Goal: Navigation & Orientation: Find specific page/section

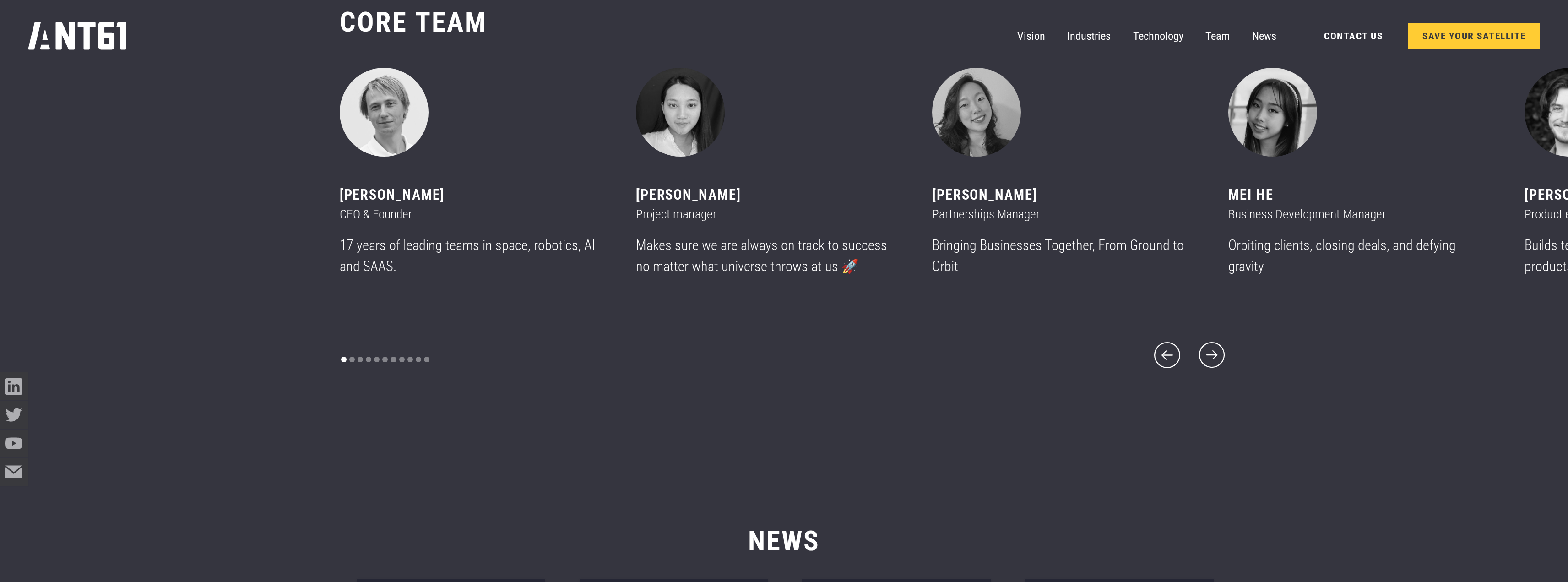
scroll to position [7052, 0]
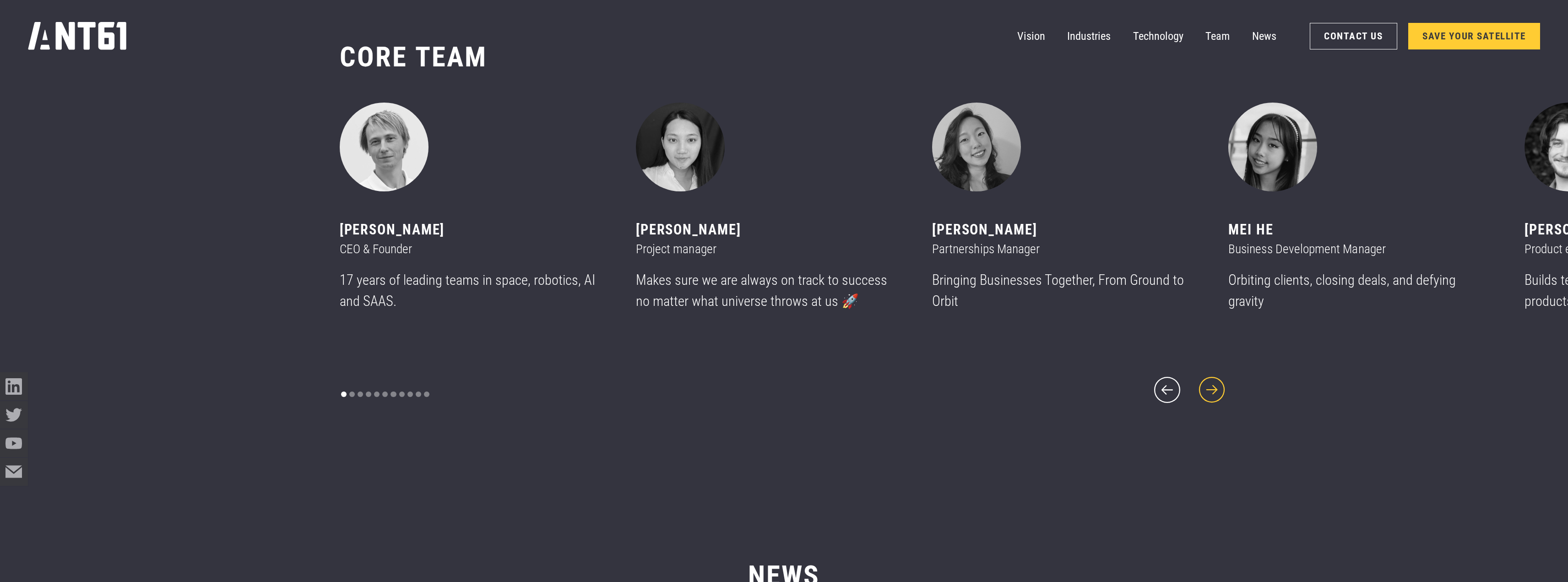
click at [1213, 376] on icon "next slide" at bounding box center [1212, 390] width 33 height 33
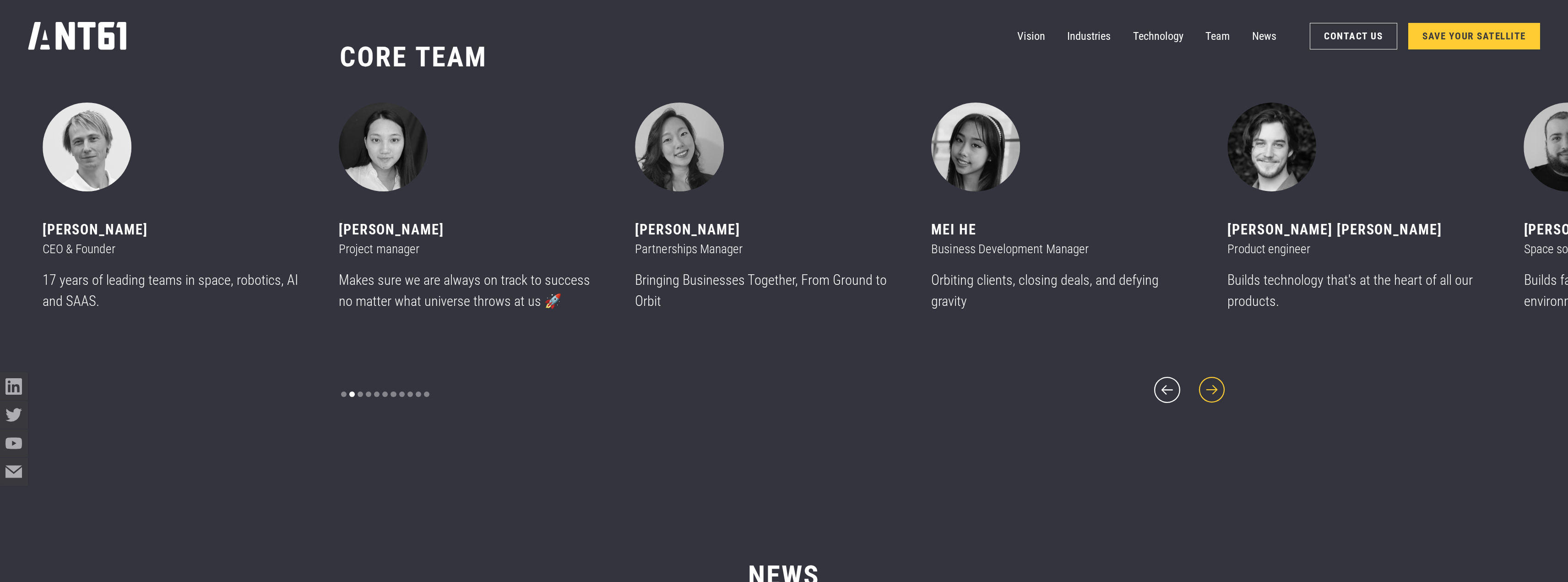
click at [1219, 382] on icon "next slide" at bounding box center [1212, 390] width 33 height 33
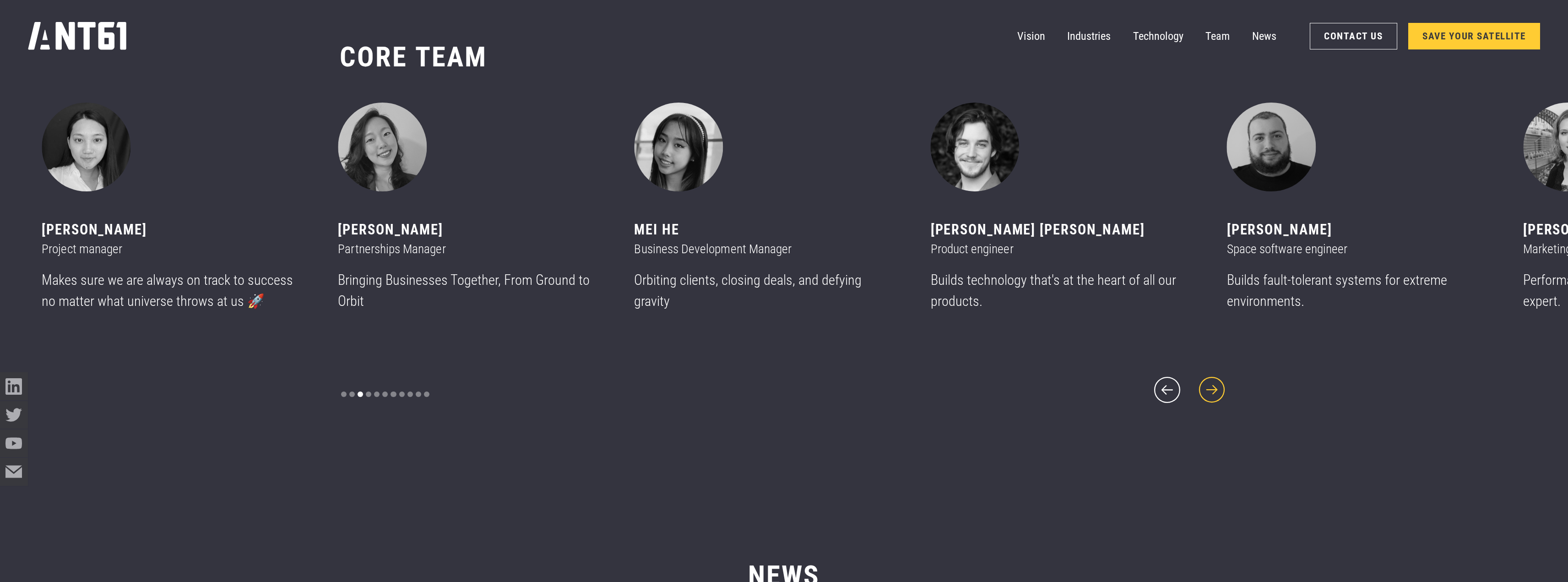
click at [1219, 382] on icon "next slide" at bounding box center [1212, 390] width 33 height 33
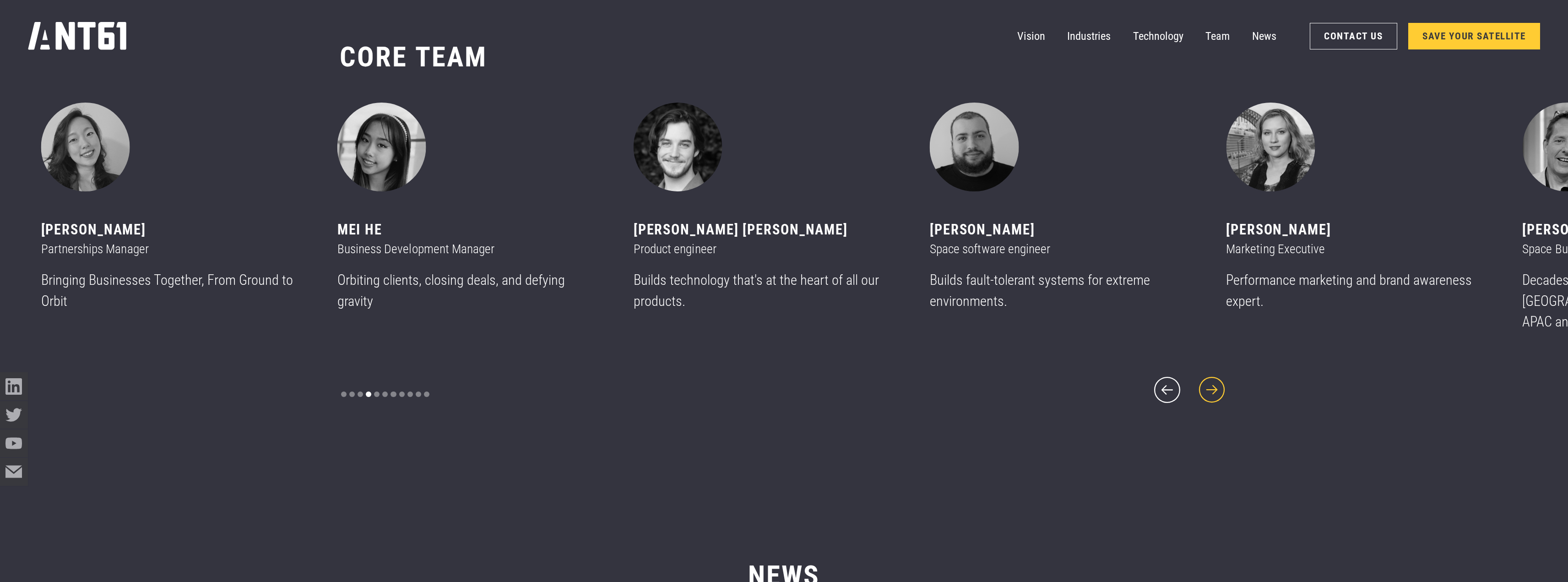
click at [1219, 382] on icon "next slide" at bounding box center [1212, 390] width 33 height 33
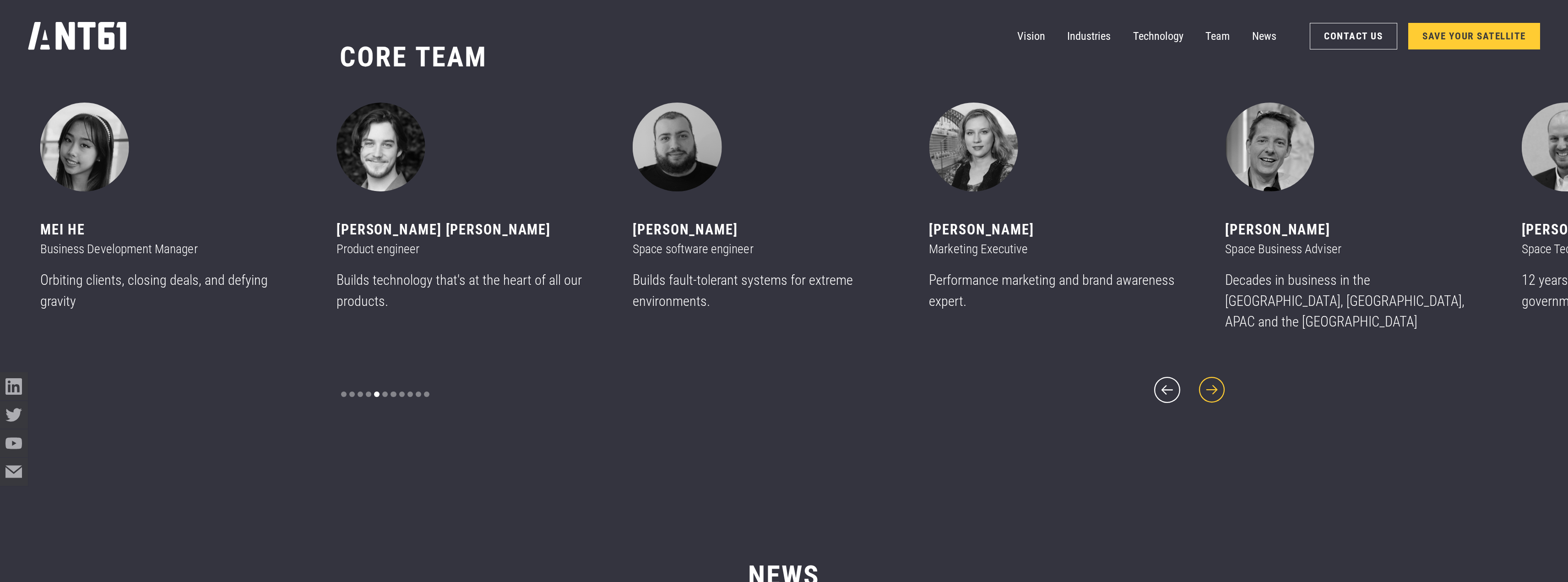
click at [1219, 382] on icon "next slide" at bounding box center [1212, 390] width 33 height 33
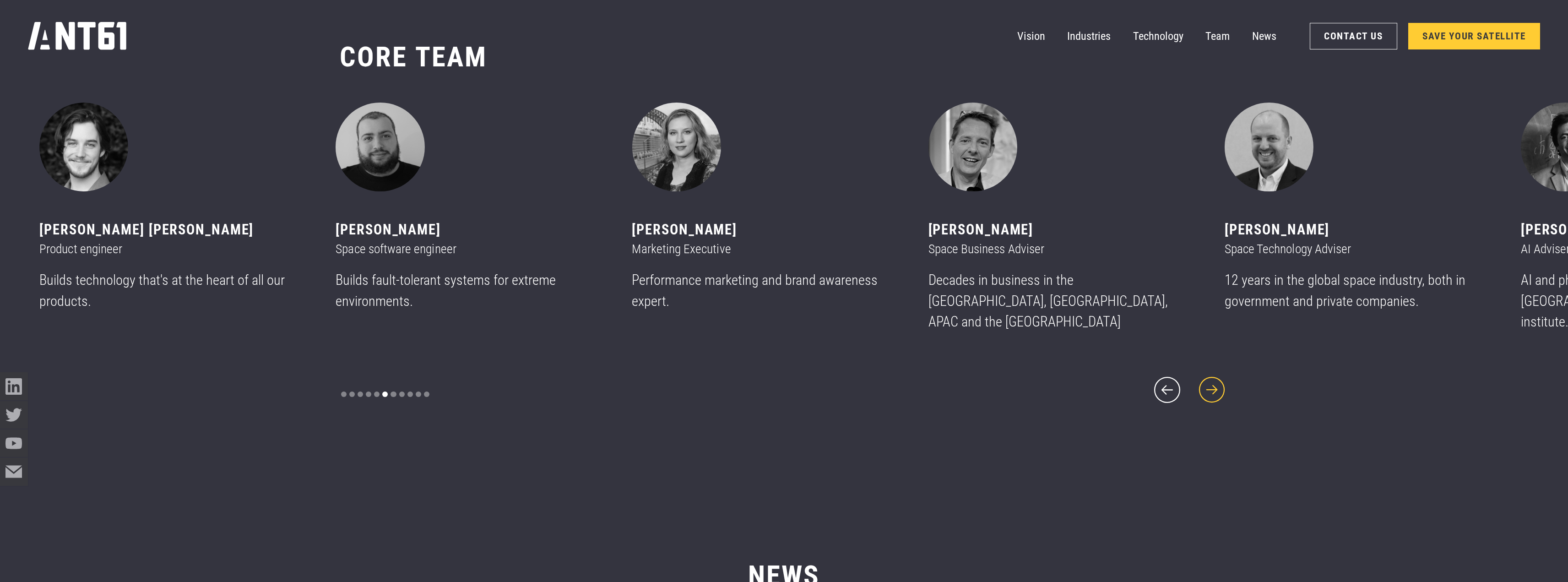
click at [1219, 382] on icon "next slide" at bounding box center [1212, 390] width 33 height 33
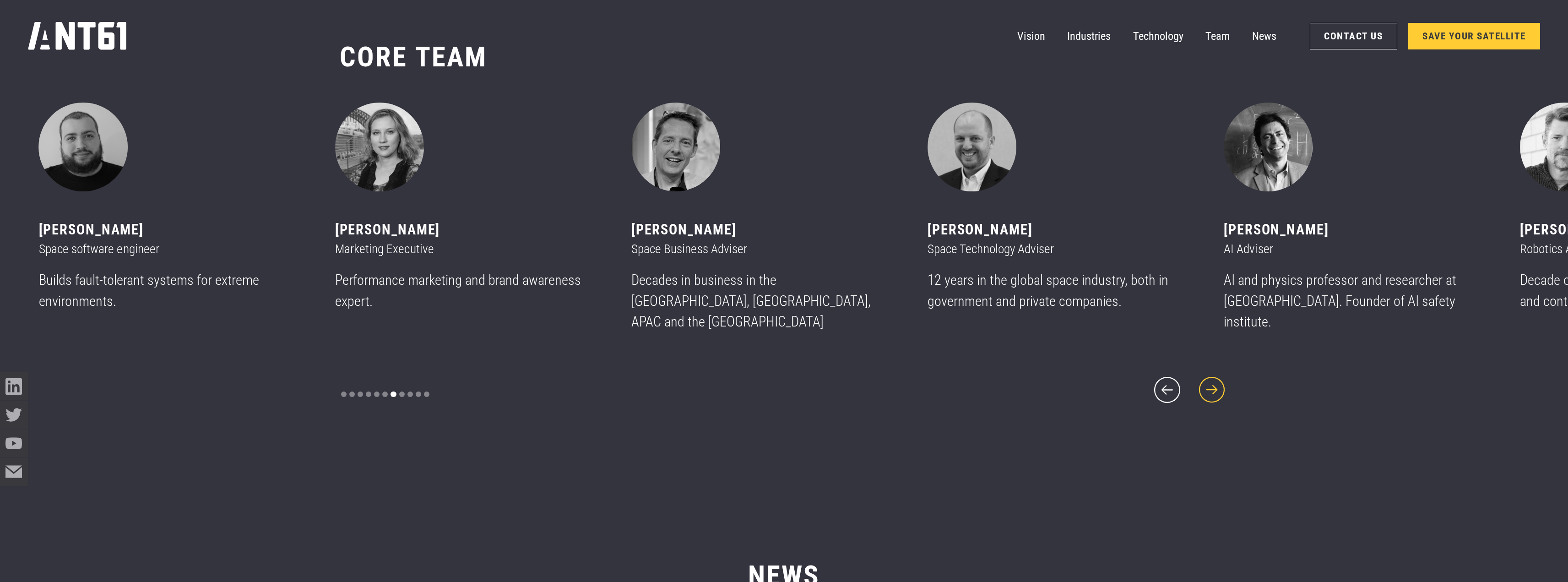
click at [1219, 382] on icon "next slide" at bounding box center [1212, 390] width 33 height 33
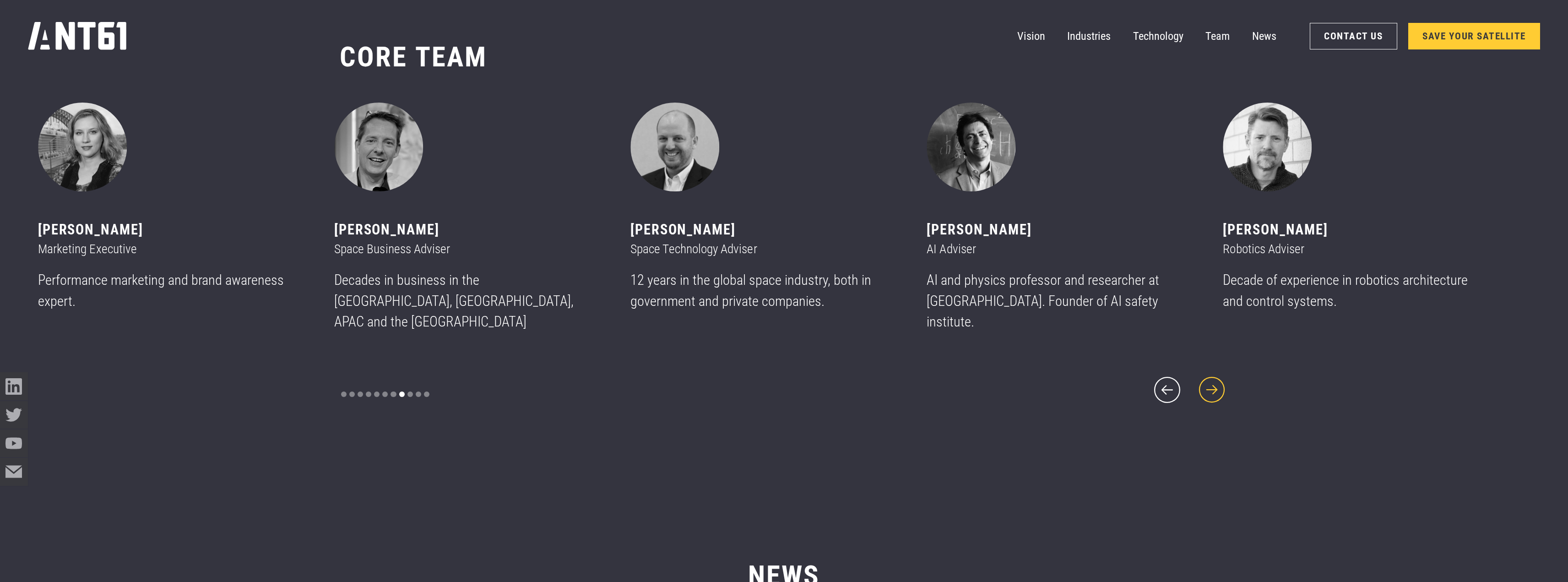
click at [1219, 382] on icon "next slide" at bounding box center [1212, 390] width 33 height 33
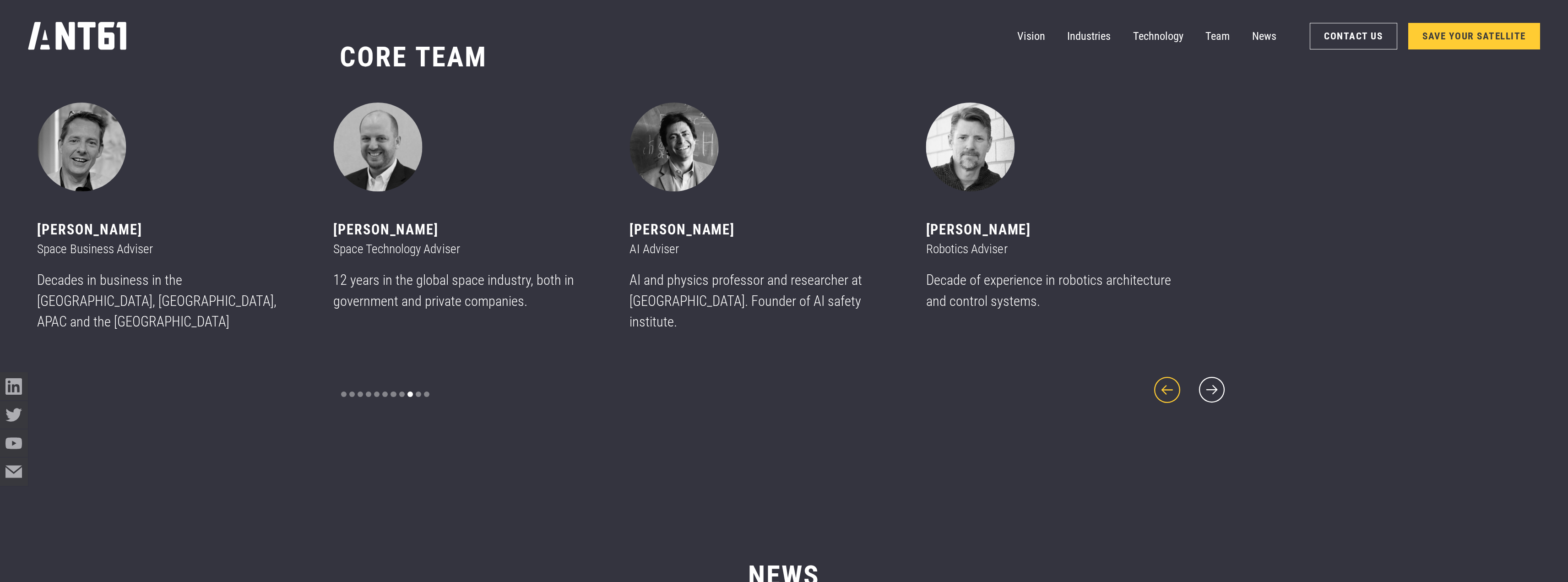
click at [1155, 373] on icon "previous slide" at bounding box center [1167, 390] width 33 height 33
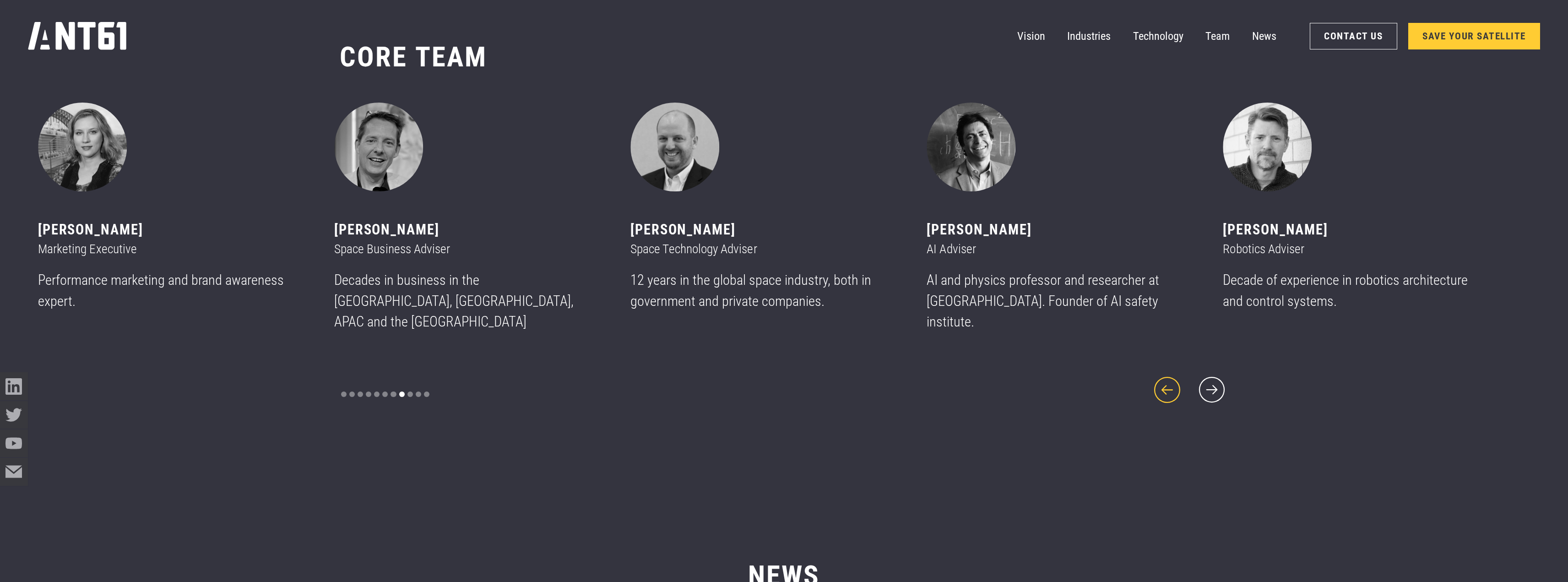
click at [1157, 373] on icon "previous slide" at bounding box center [1167, 390] width 33 height 33
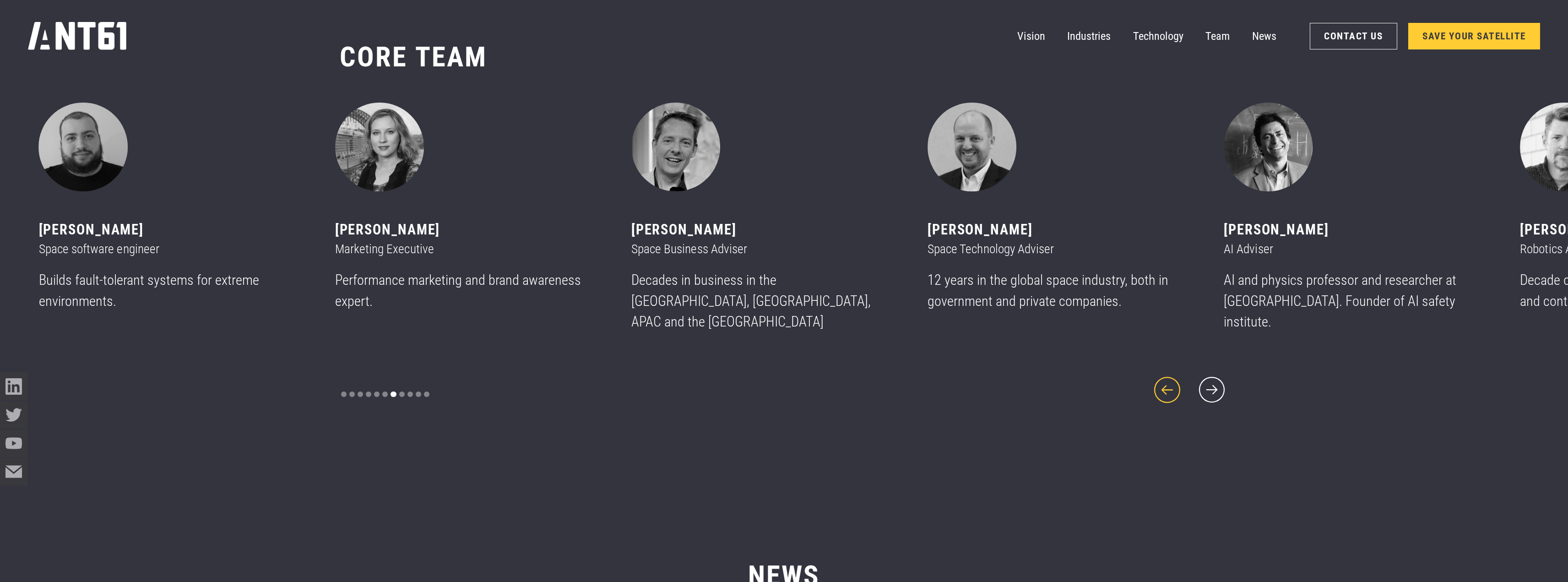
click at [1157, 373] on icon "previous slide" at bounding box center [1167, 390] width 33 height 33
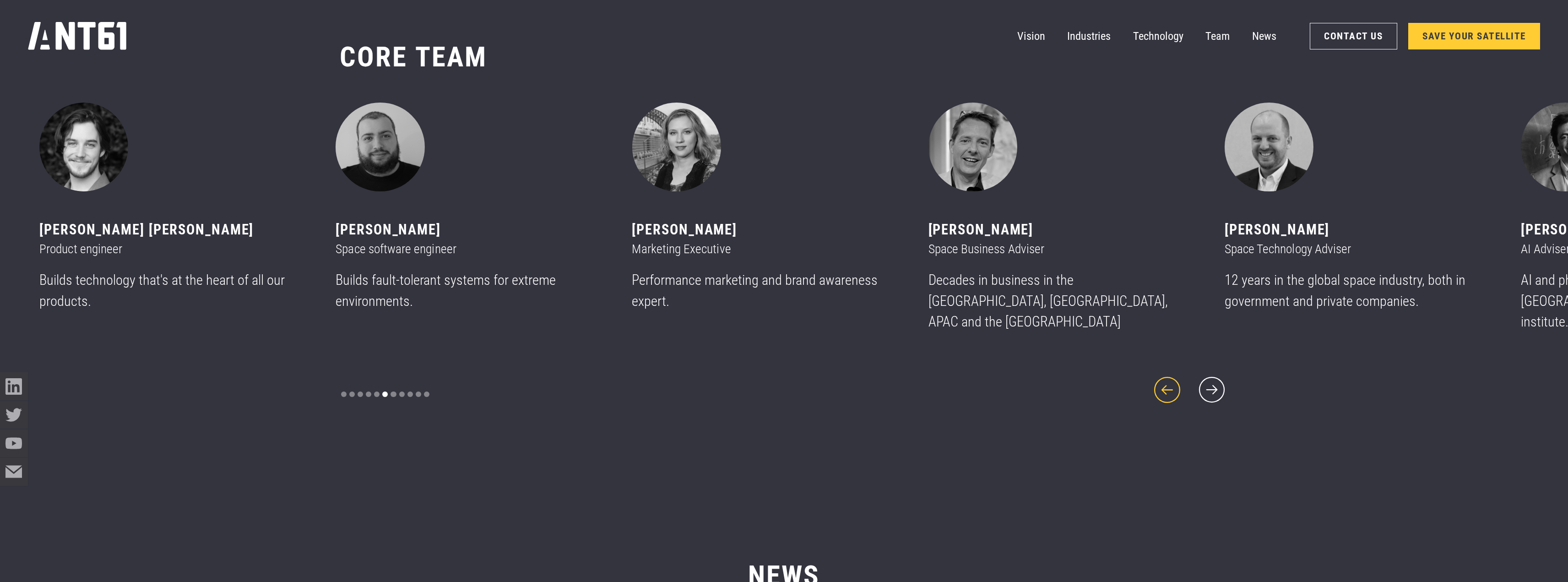
click at [1157, 373] on icon "previous slide" at bounding box center [1167, 390] width 33 height 33
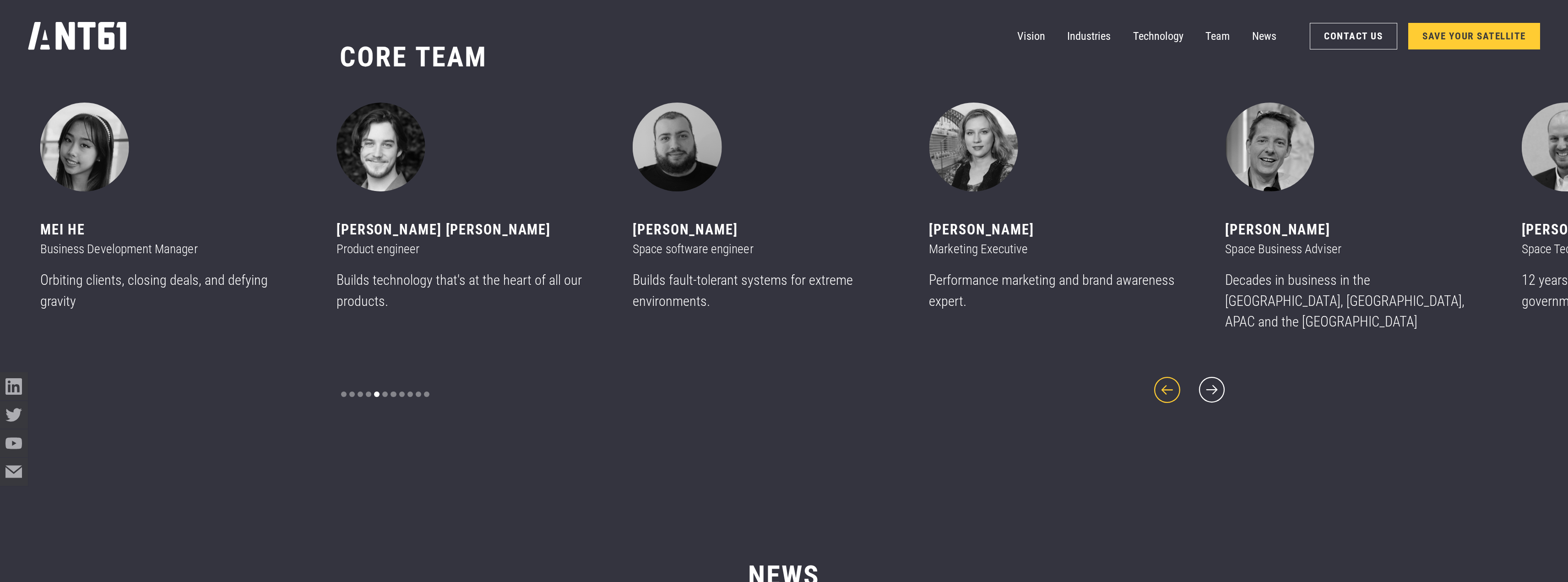
click at [1157, 373] on icon "previous slide" at bounding box center [1167, 390] width 33 height 33
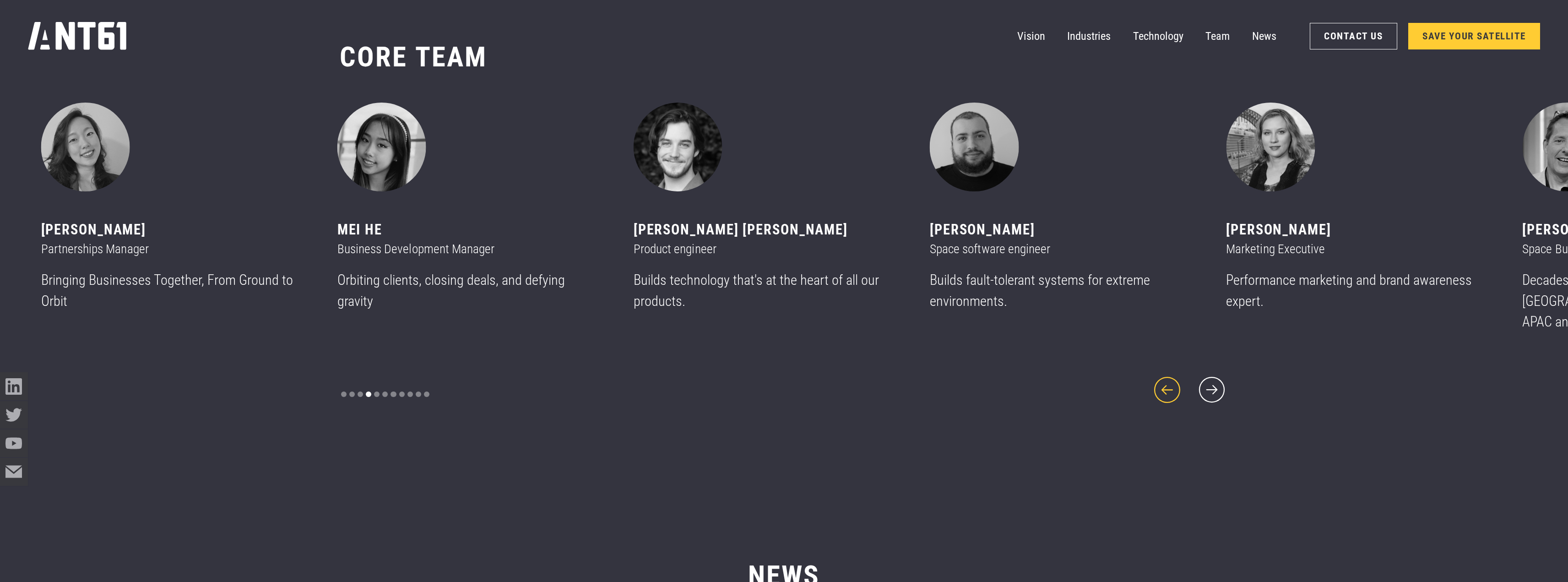
click at [1157, 373] on icon "previous slide" at bounding box center [1167, 390] width 33 height 33
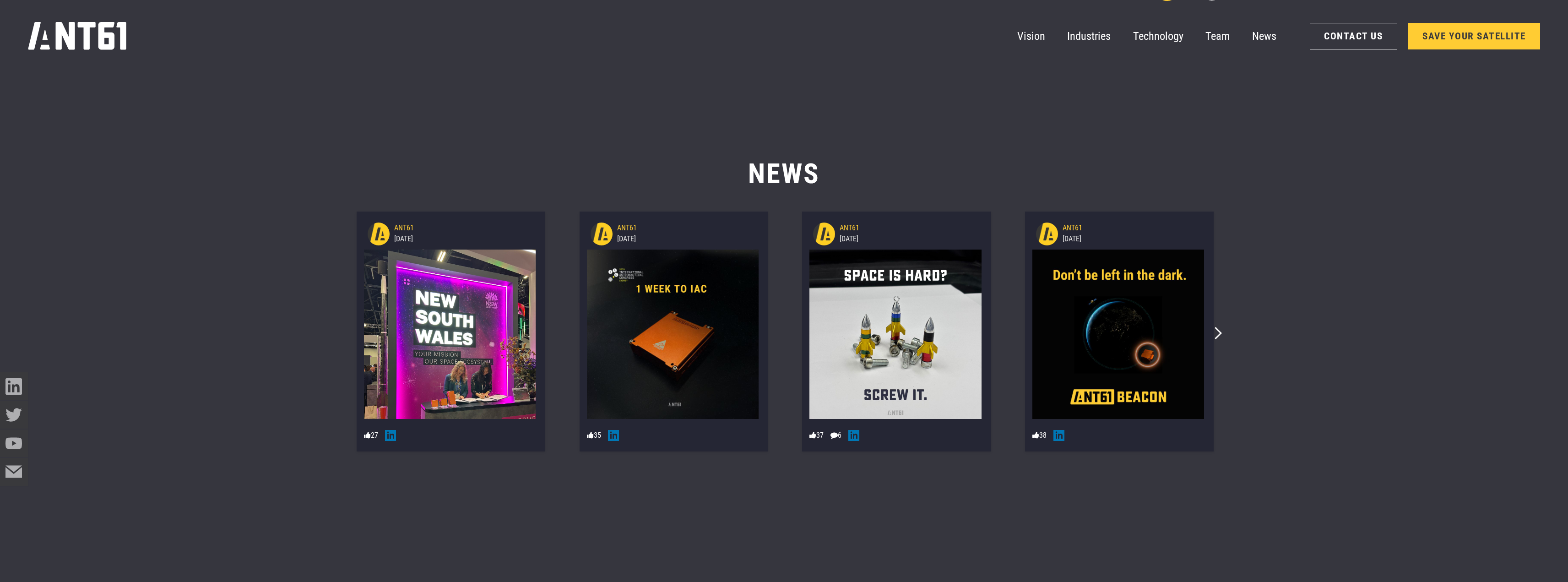
scroll to position [7478, 0]
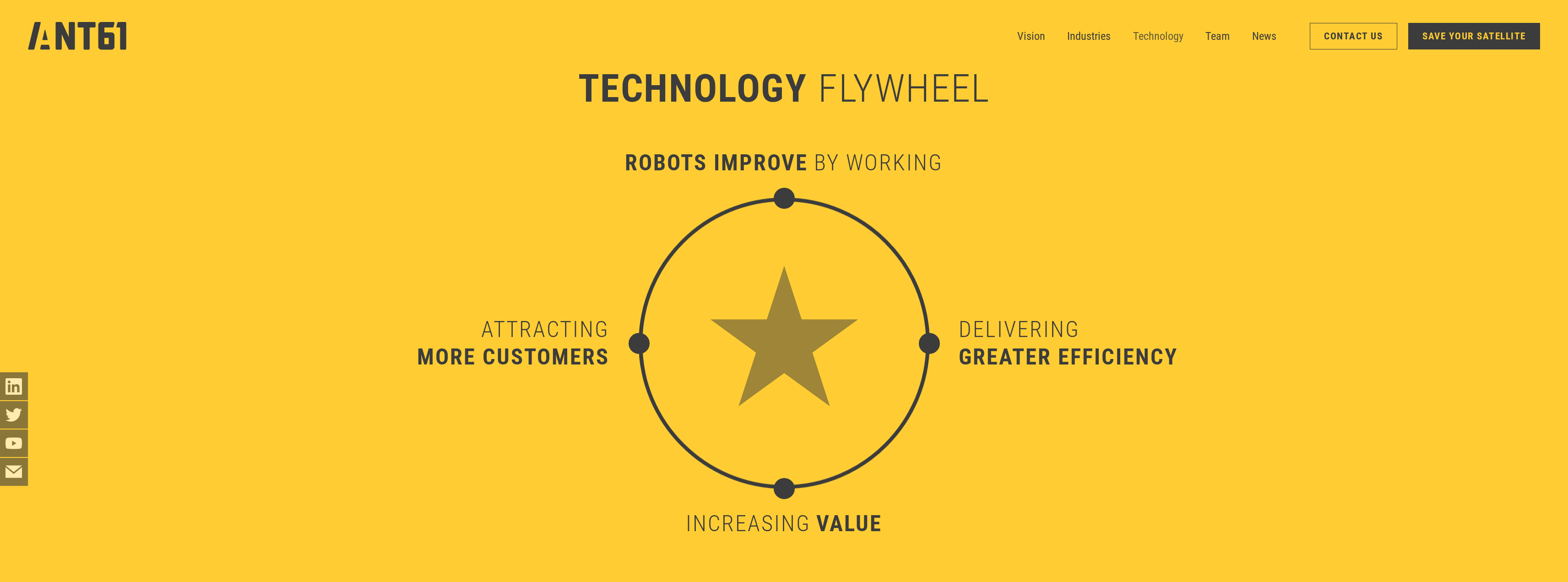
click at [1155, 23] on link "Technology" at bounding box center [1158, 37] width 51 height 28
click at [1159, 28] on link "Technology" at bounding box center [1158, 37] width 51 height 28
click at [1163, 39] on link "Technology" at bounding box center [1158, 37] width 51 height 28
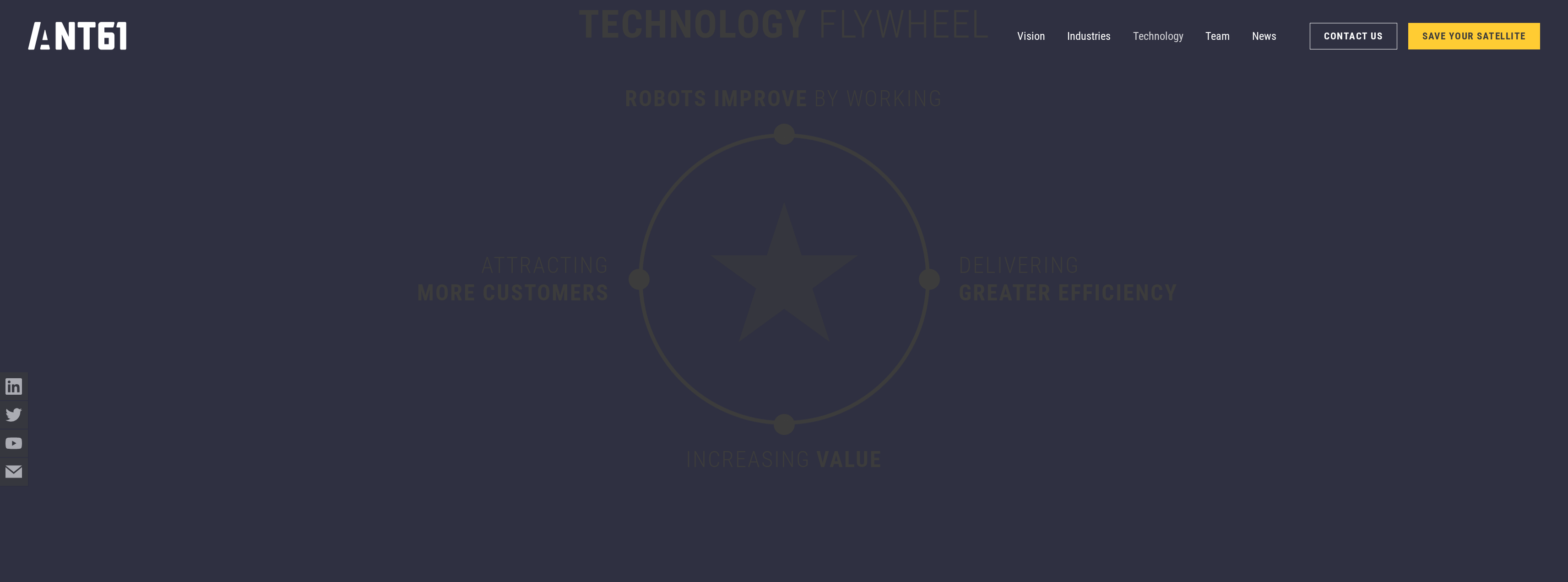
click at [1159, 38] on link "Technology" at bounding box center [1158, 37] width 51 height 28
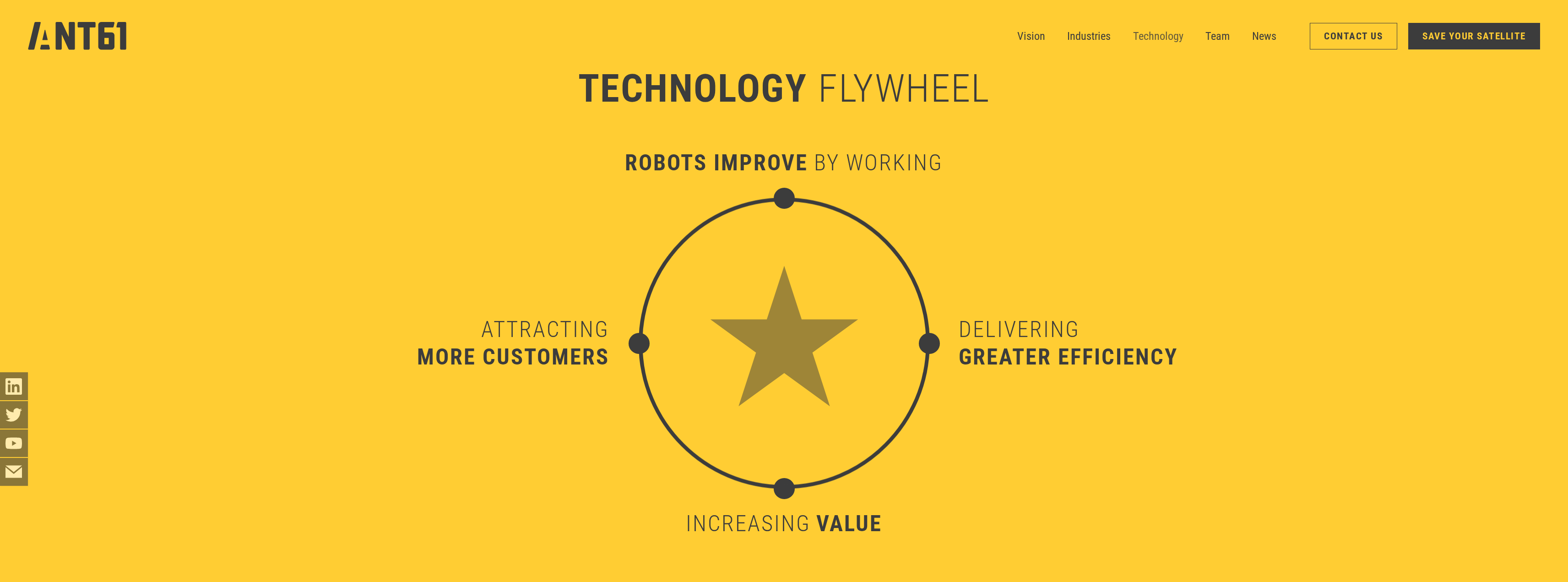
scroll to position [5748, 0]
